Goal: Find specific fact: Find specific fact

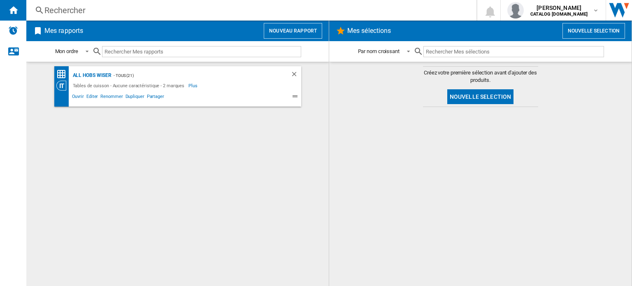
click at [475, 49] on input "text" at bounding box center [513, 51] width 181 height 11
click at [64, 7] on div "Rechercher" at bounding box center [249, 11] width 411 height 12
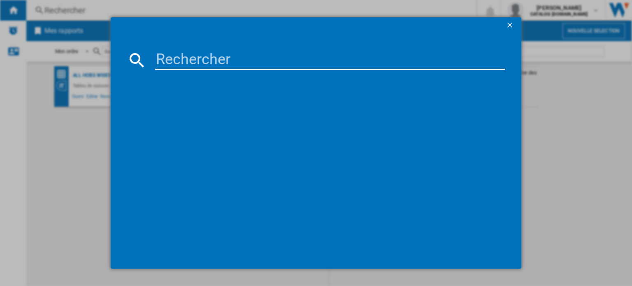
click at [204, 52] on input at bounding box center [330, 60] width 350 height 20
paste input "FTI2336B"
type input "FTI2336B"
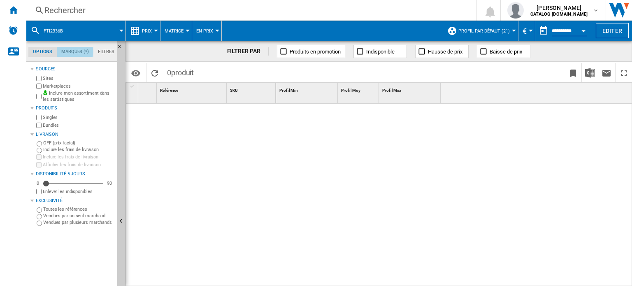
click at [70, 51] on md-tab-item "Marques (*)" at bounding box center [75, 52] width 37 height 10
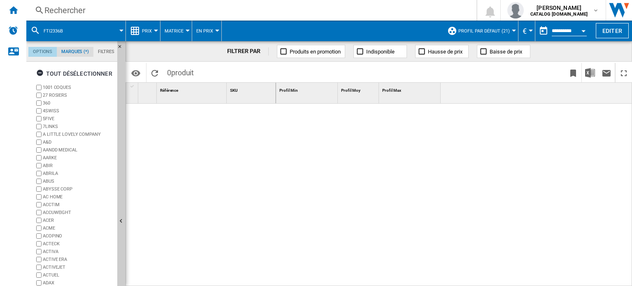
click at [44, 52] on md-tab-item "Options" at bounding box center [42, 52] width 28 height 10
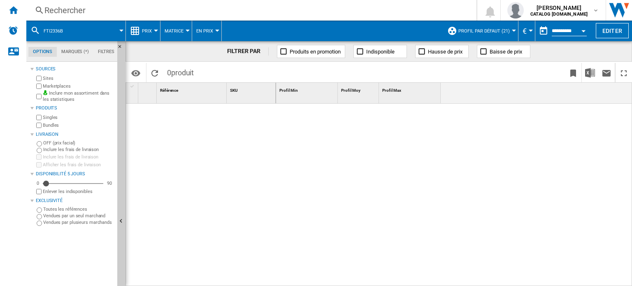
click at [166, 15] on div "Rechercher" at bounding box center [249, 11] width 411 height 12
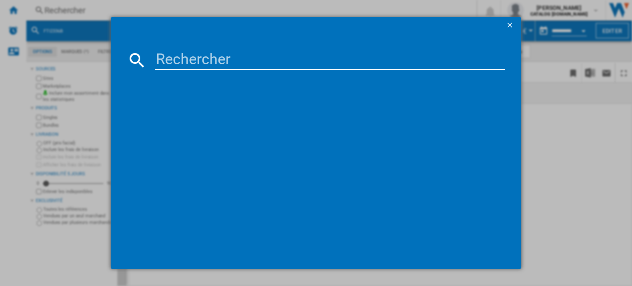
click at [507, 24] on ng-md-icon "getI18NText('BUTTONS.CLOSE_DIALOG')" at bounding box center [511, 26] width 10 height 10
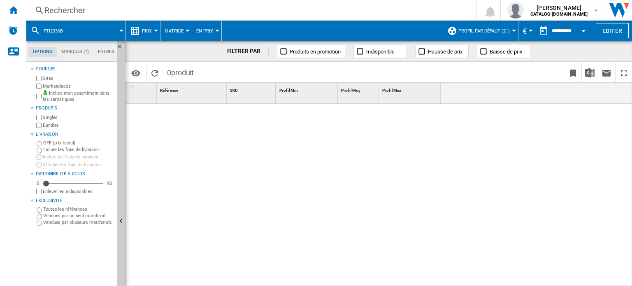
click at [90, 33] on span at bounding box center [97, 31] width 47 height 21
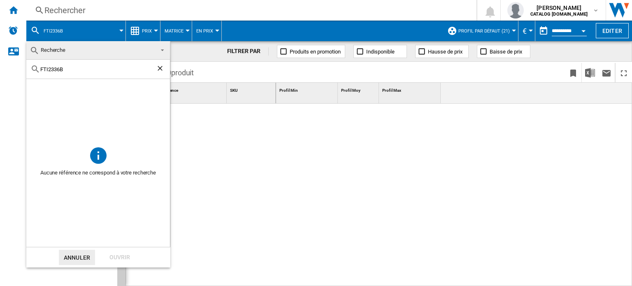
click at [81, 68] on input "FTI2336B" at bounding box center [98, 69] width 116 height 6
click at [157, 69] on div "FTI2336B" at bounding box center [98, 69] width 144 height 19
click at [158, 69] on ng-md-icon "Effacer la recherche" at bounding box center [161, 69] width 10 height 10
click at [235, 149] on md-backdrop at bounding box center [316, 143] width 632 height 286
